Goal: Browse casually

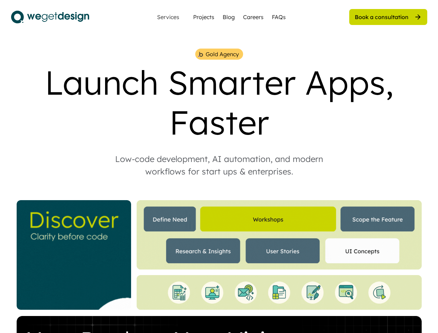
click at [219, 166] on div "Low-code development, AI automation, and modern workflows for start ups & enter…" at bounding box center [219, 165] width 236 height 25
click at [219, 191] on div "Gold Agency Launch Smarter Apps, Faster Low-code development, AI automation, an…" at bounding box center [219, 250] width 416 height 403
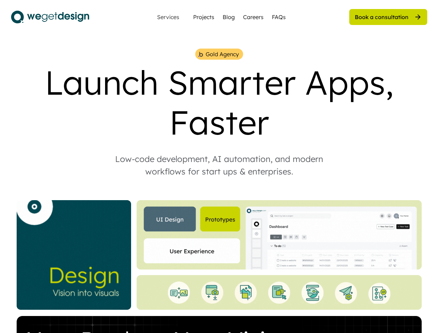
click at [219, 191] on div "Gold Agency Launch Smarter Apps, Faster Low-code development, AI automation, an…" at bounding box center [219, 250] width 416 height 403
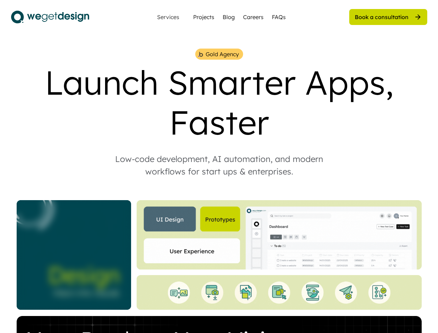
click at [219, 54] on div "Gold Agency" at bounding box center [222, 54] width 33 height 8
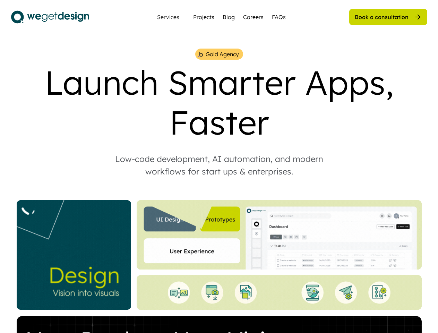
click at [200, 54] on img at bounding box center [201, 54] width 6 height 7
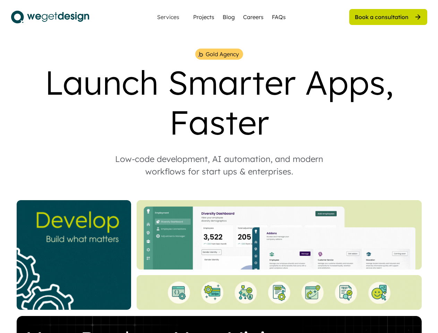
click at [222, 54] on div "Gold Agency" at bounding box center [222, 54] width 33 height 8
click at [219, 102] on div "Launch Smarter Apps, Faster" at bounding box center [219, 102] width 416 height 80
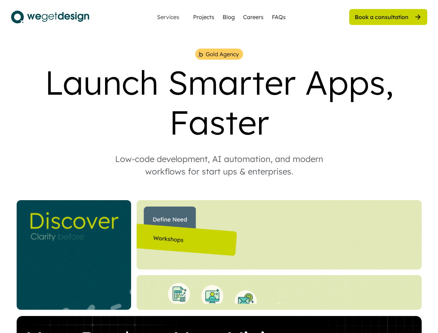
click at [219, 165] on div "Low-code development, AI automation, and modern workflows for start ups & enter…" at bounding box center [219, 165] width 236 height 25
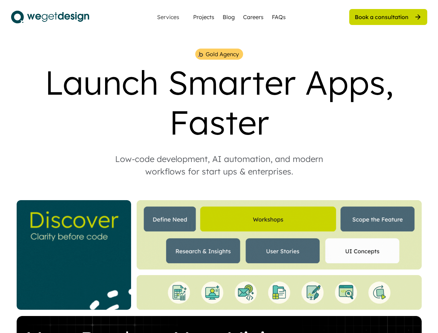
click at [219, 255] on img at bounding box center [279, 234] width 285 height 69
